Goal: Task Accomplishment & Management: Manage account settings

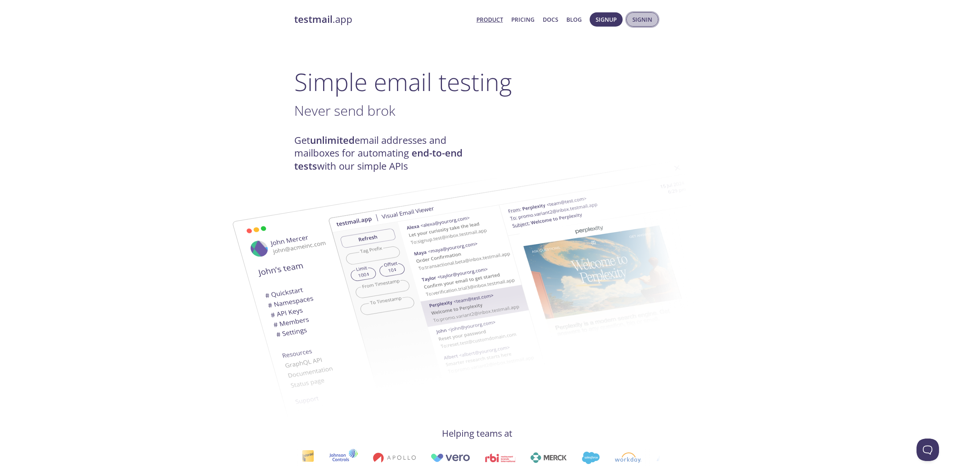
click at [641, 21] on span "Signin" at bounding box center [642, 20] width 20 height 10
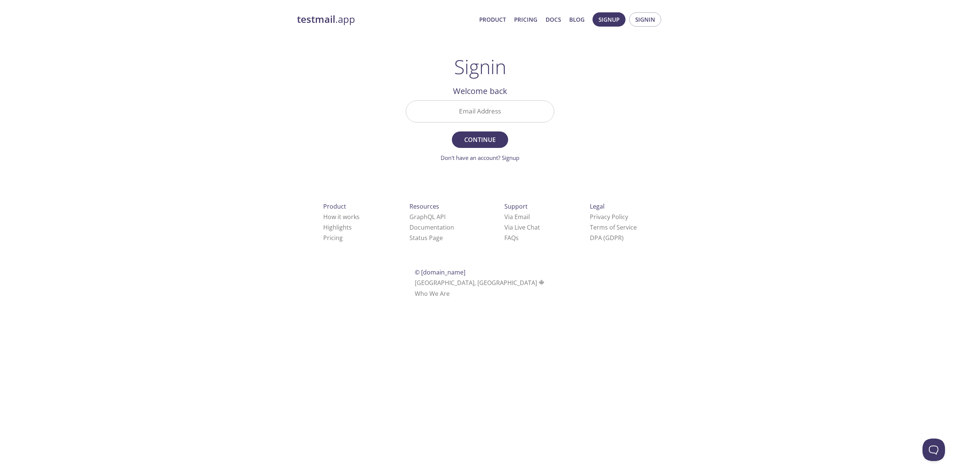
click at [504, 115] on input "Email Address" at bounding box center [480, 111] width 148 height 21
type input "[EMAIL_ADDRESS][PERSON_NAME][DOMAIN_NAME]"
click at [484, 146] on button "Continue" at bounding box center [480, 140] width 56 height 16
click at [488, 111] on input "Signin Security Code" at bounding box center [480, 111] width 148 height 21
paste input "RN8JXZA"
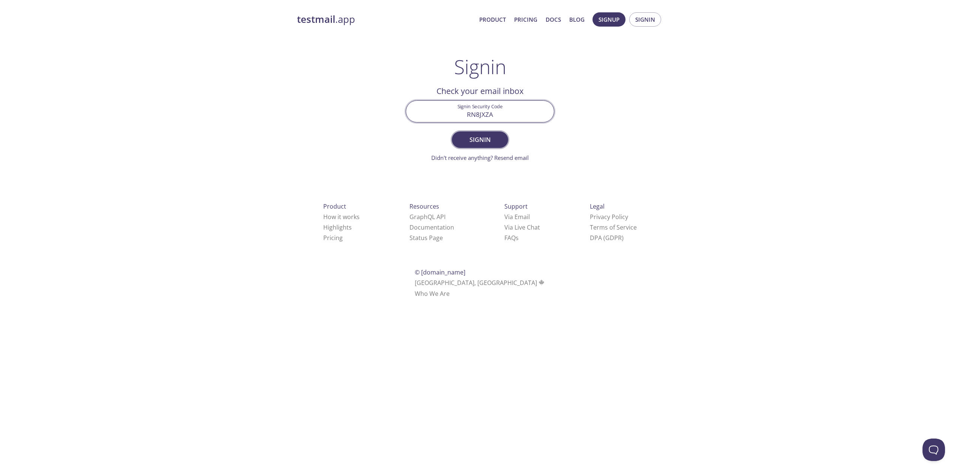
type input "RN8JXZA"
click at [484, 139] on span "Signin" at bounding box center [480, 140] width 40 height 10
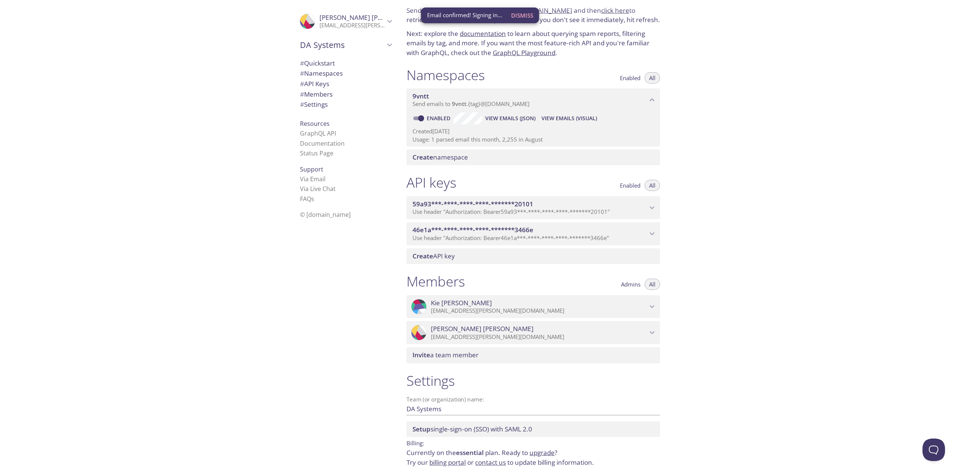
scroll to position [57, 0]
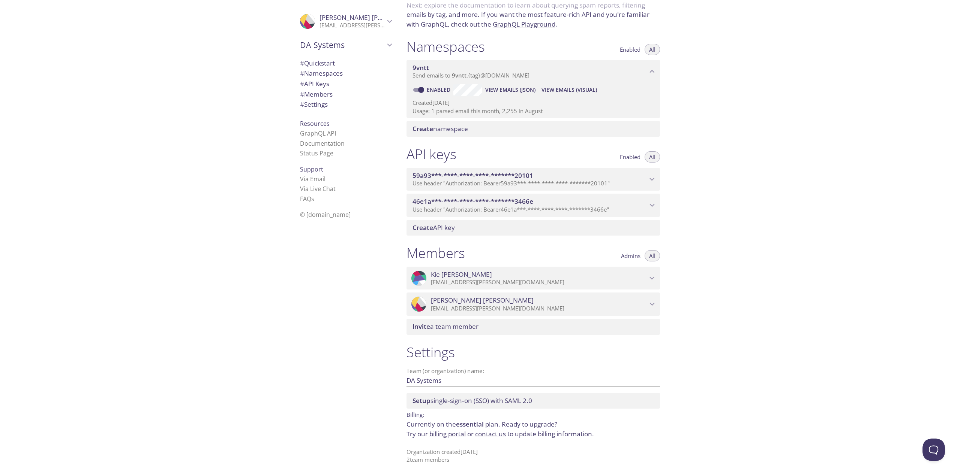
click at [443, 434] on link "billing portal" at bounding box center [447, 434] width 36 height 9
